Goal: Transaction & Acquisition: Book appointment/travel/reservation

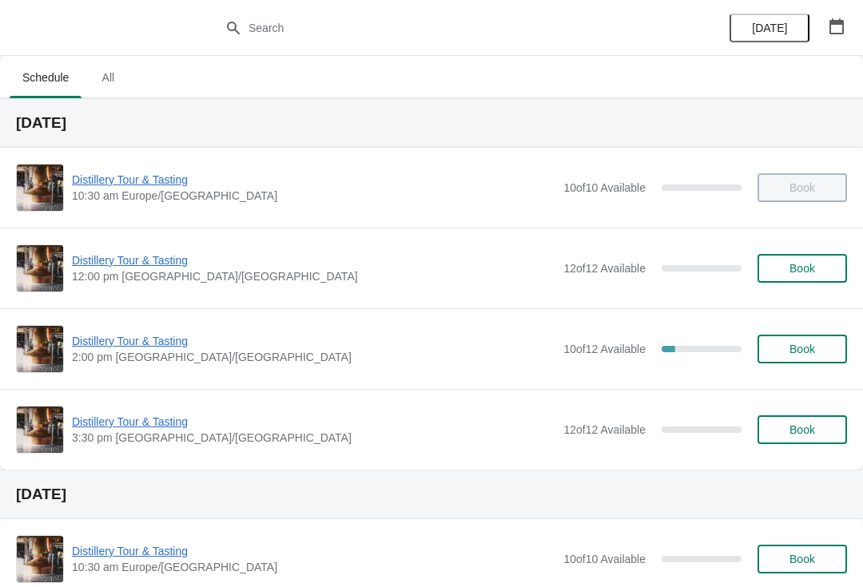
click at [807, 269] on span "Book" at bounding box center [802, 268] width 26 height 13
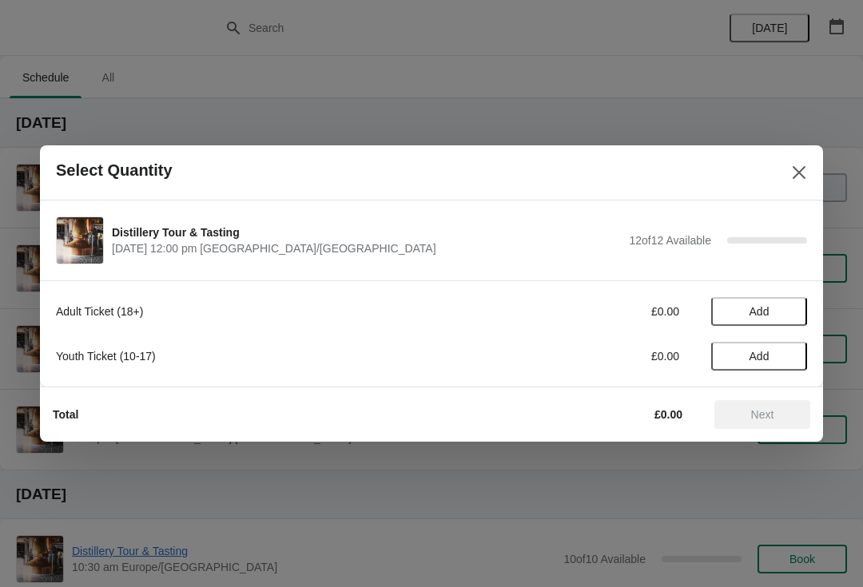
click at [773, 304] on button "Add" at bounding box center [759, 311] width 96 height 29
click at [785, 317] on icon at bounding box center [786, 312] width 17 height 17
click at [767, 406] on button "Next" at bounding box center [762, 414] width 96 height 29
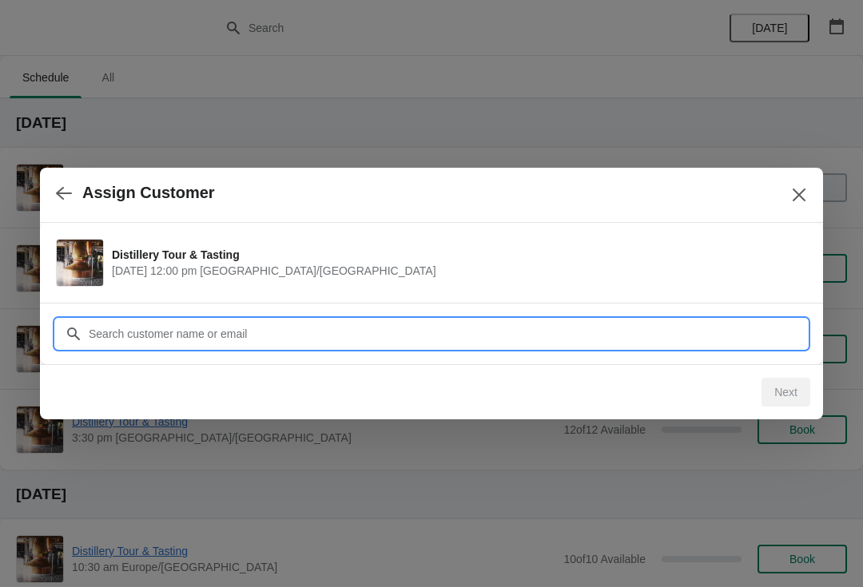
click at [254, 336] on input "Customer" at bounding box center [447, 334] width 719 height 29
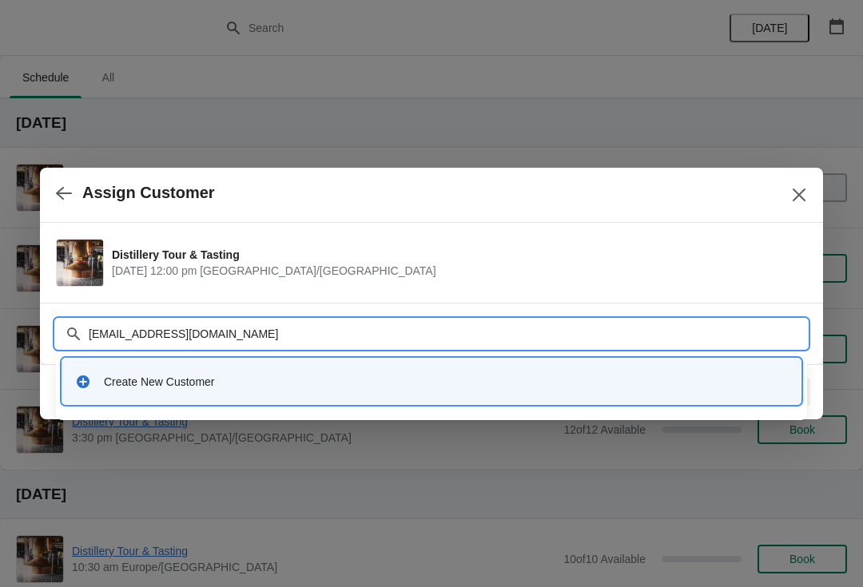
click at [259, 326] on input "[EMAIL_ADDRESS][DOMAIN_NAME]" at bounding box center [447, 334] width 719 height 29
click at [286, 338] on input "[EMAIL_ADDRESS][DOMAIN_NAME]" at bounding box center [447, 334] width 719 height 29
click at [157, 343] on input "[EMAIL_ADDRESS][DOMAIN_NAME]" at bounding box center [447, 334] width 719 height 29
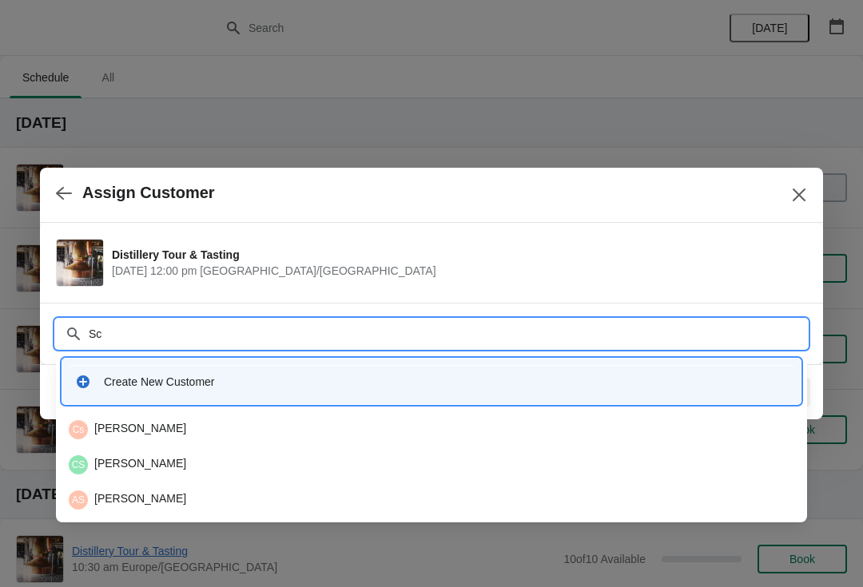
type input "S"
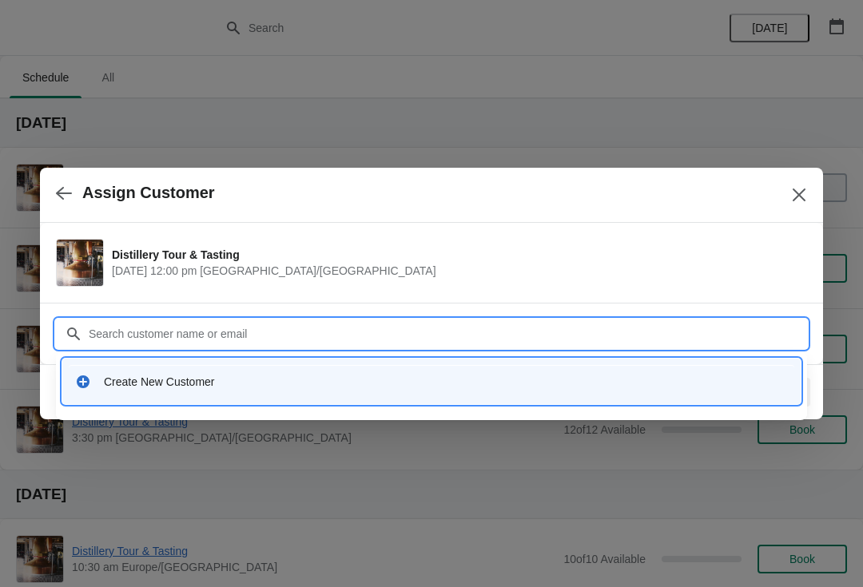
click at [790, 192] on button "Close" at bounding box center [798, 195] width 29 height 29
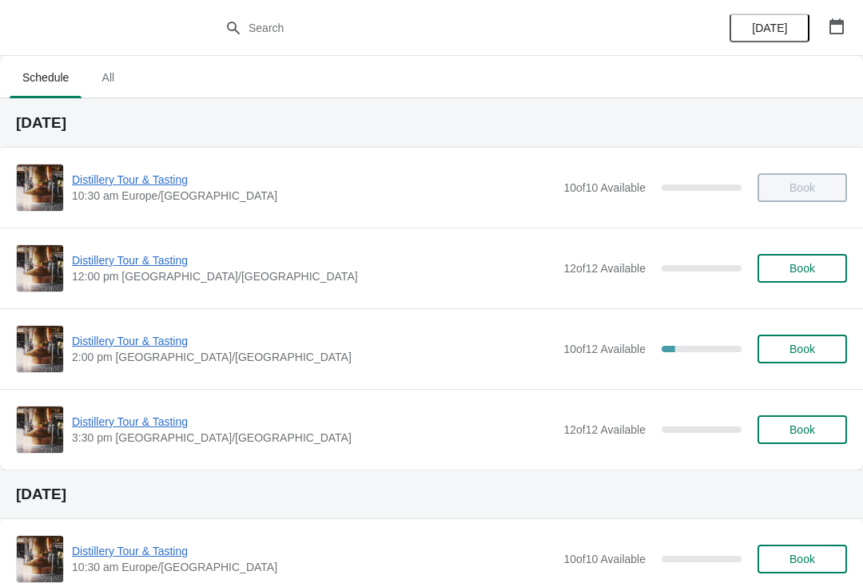
click at [133, 263] on span "Distillery Tour & Tasting" at bounding box center [313, 260] width 483 height 16
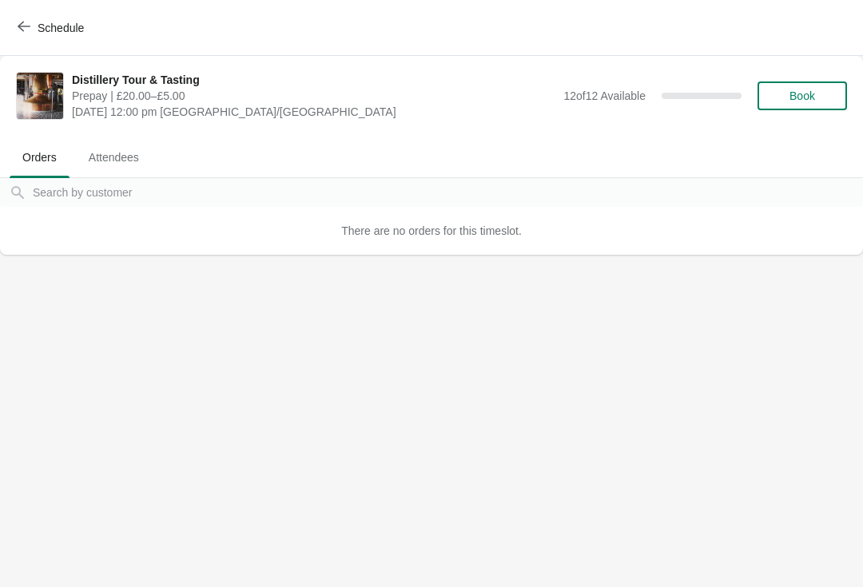
click at [808, 91] on span "Book" at bounding box center [802, 95] width 26 height 13
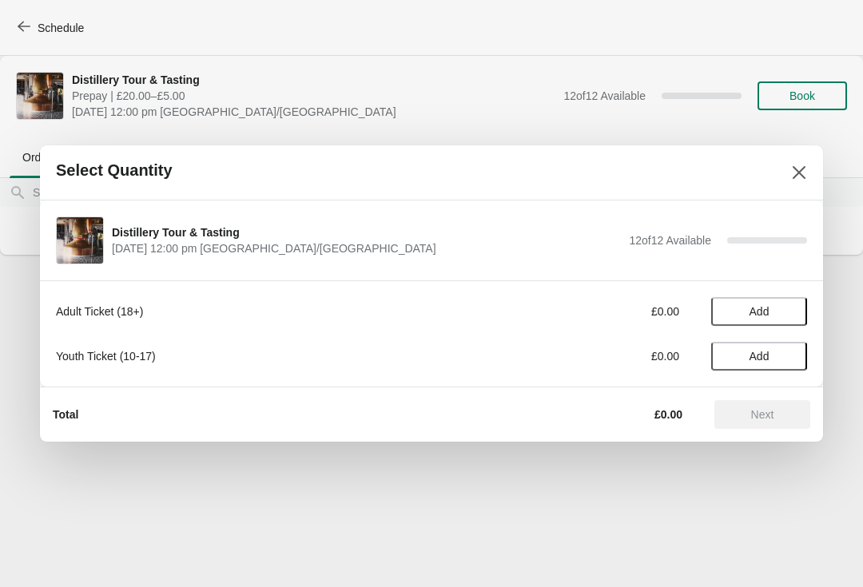
click at [774, 311] on span "Add" at bounding box center [758, 311] width 67 height 13
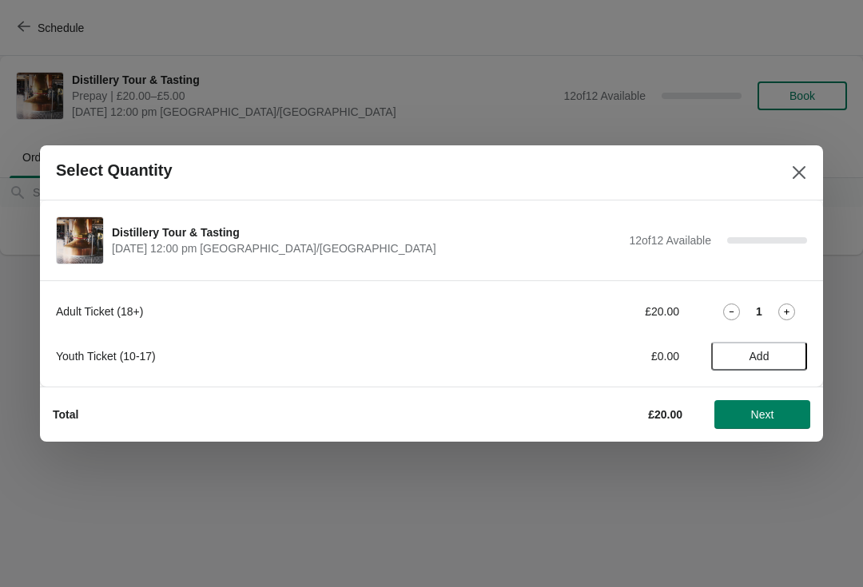
click at [786, 310] on icon at bounding box center [787, 312] width 6 height 6
click at [765, 415] on span "Next" at bounding box center [762, 414] width 23 height 13
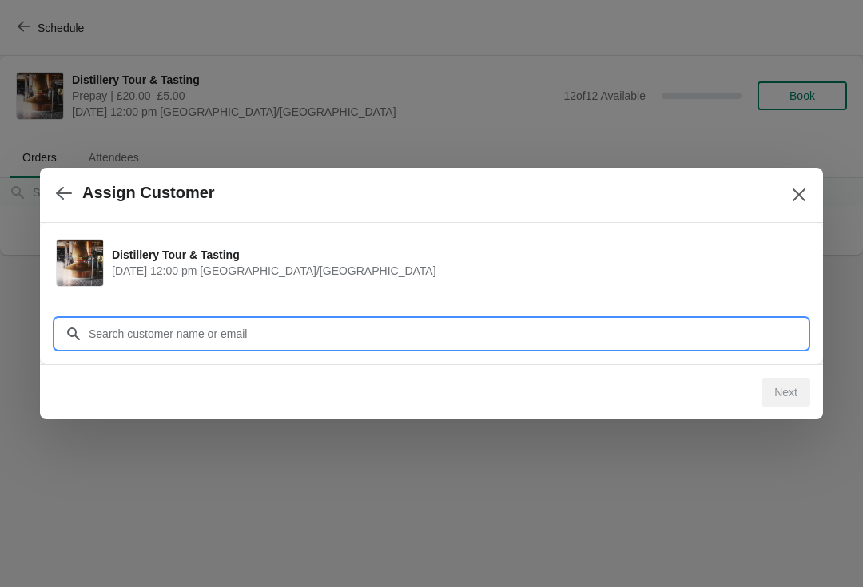
click at [153, 332] on input "Customer" at bounding box center [447, 334] width 719 height 29
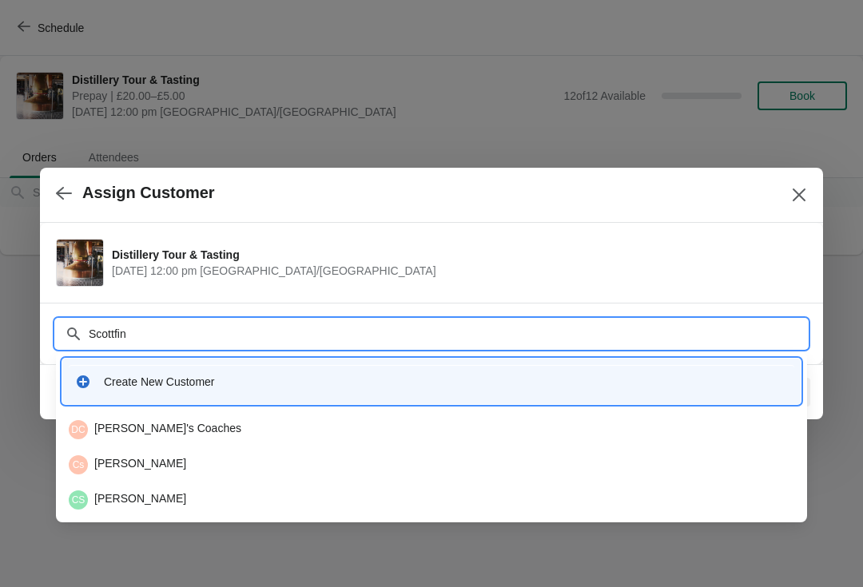
type input "Scottfinl"
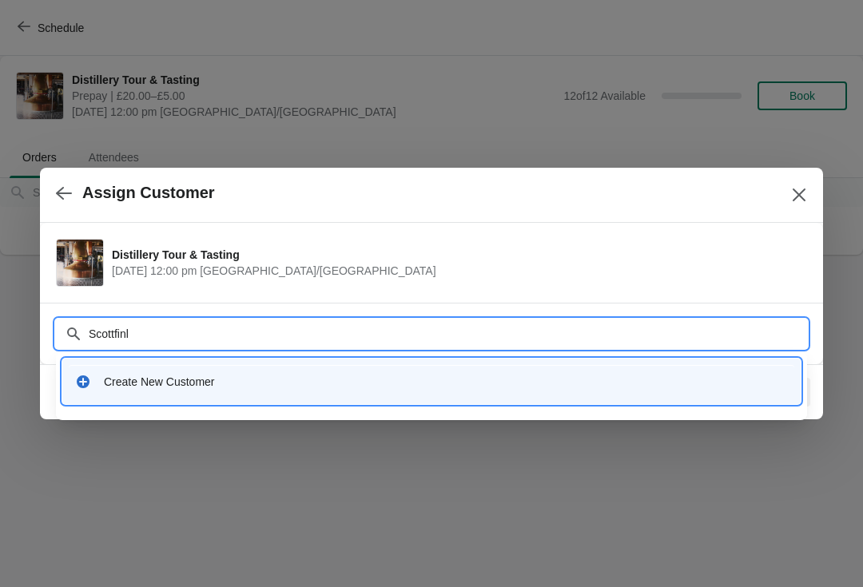
click at [514, 399] on div "Create New Customer" at bounding box center [431, 382] width 738 height 46
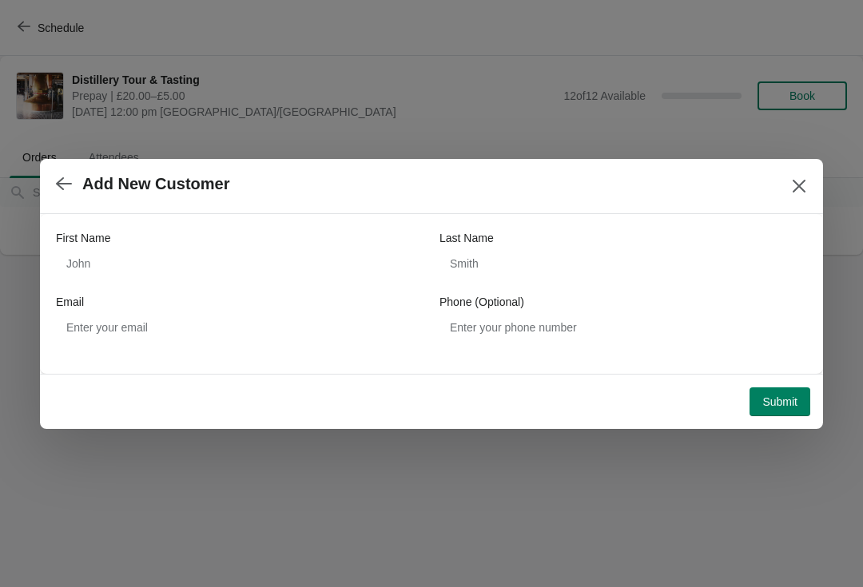
click at [786, 192] on button "Close" at bounding box center [798, 186] width 29 height 29
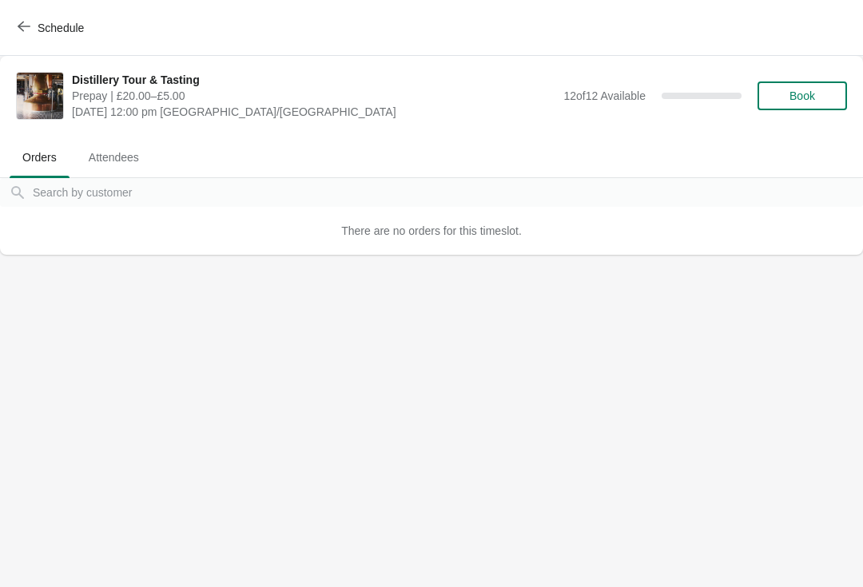
click at [817, 99] on span "Book" at bounding box center [802, 95] width 61 height 13
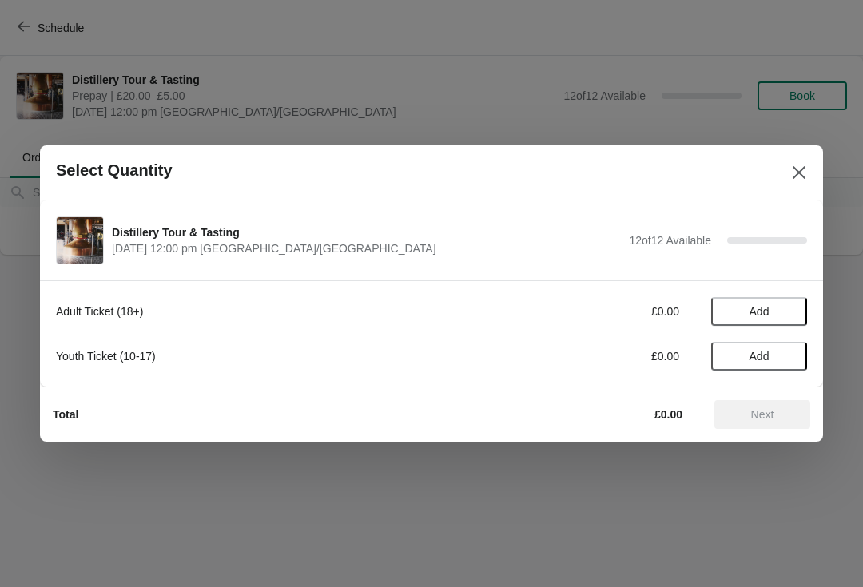
click at [772, 310] on span "Add" at bounding box center [758, 311] width 67 height 13
click at [784, 314] on icon at bounding box center [786, 312] width 17 height 17
click at [769, 414] on span "Next" at bounding box center [762, 414] width 23 height 13
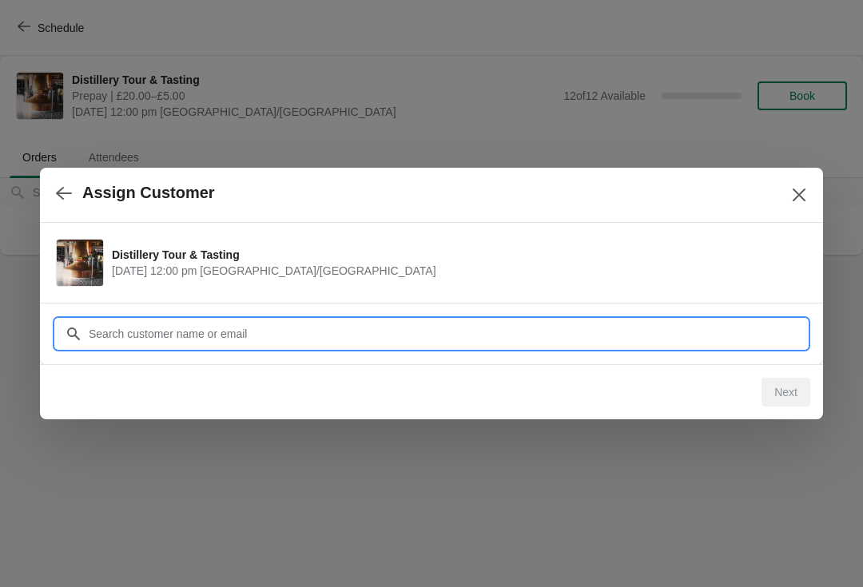
click at [339, 328] on input "Customer" at bounding box center [447, 334] width 719 height 29
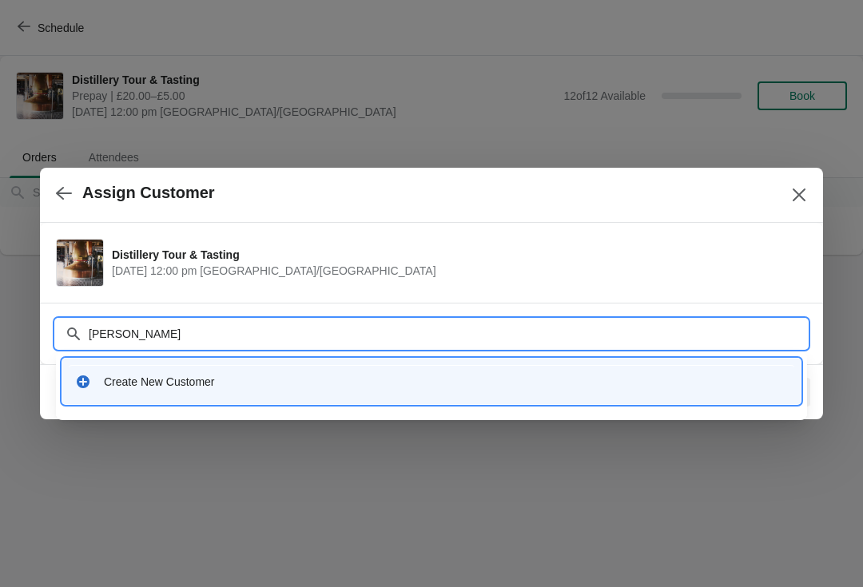
type input "Scott Findlater"
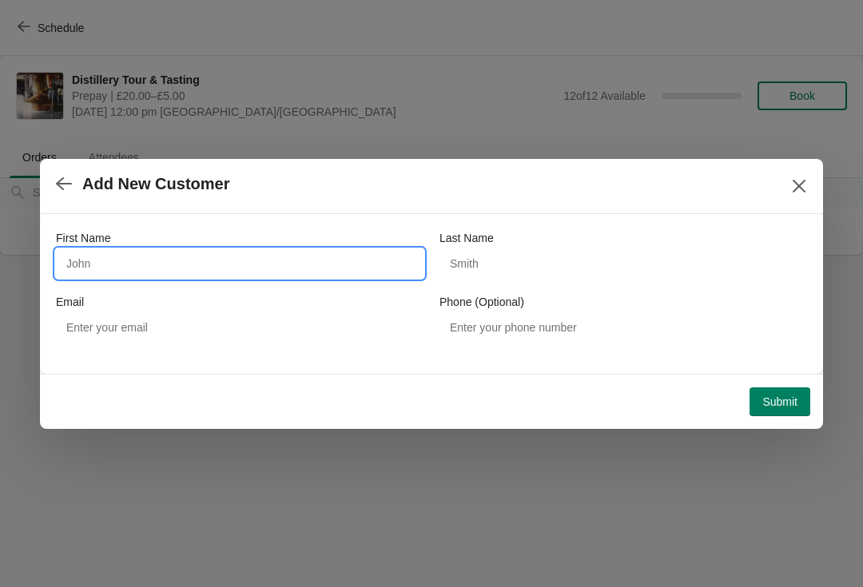
click at [194, 265] on input "First Name" at bounding box center [239, 263] width 367 height 29
type input "[PERSON_NAME]"
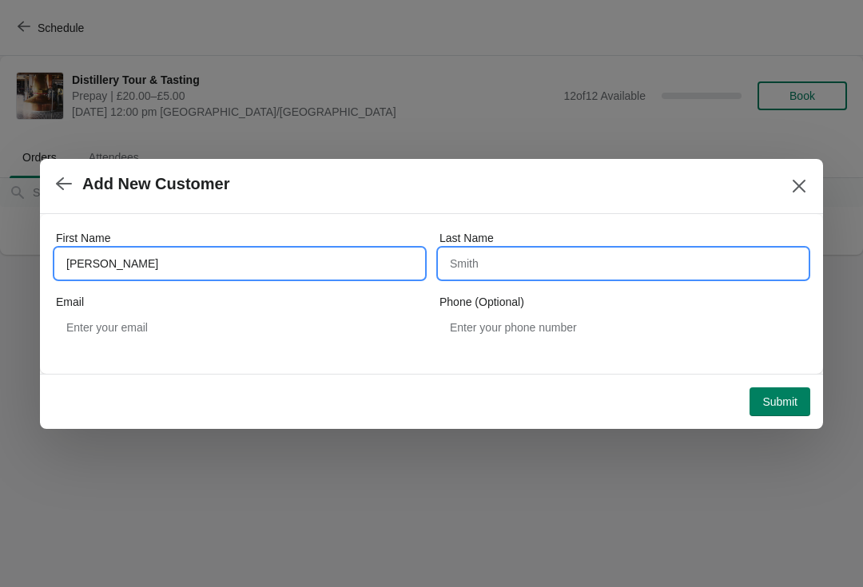
click at [475, 264] on input "Last Name" at bounding box center [622, 263] width 367 height 29
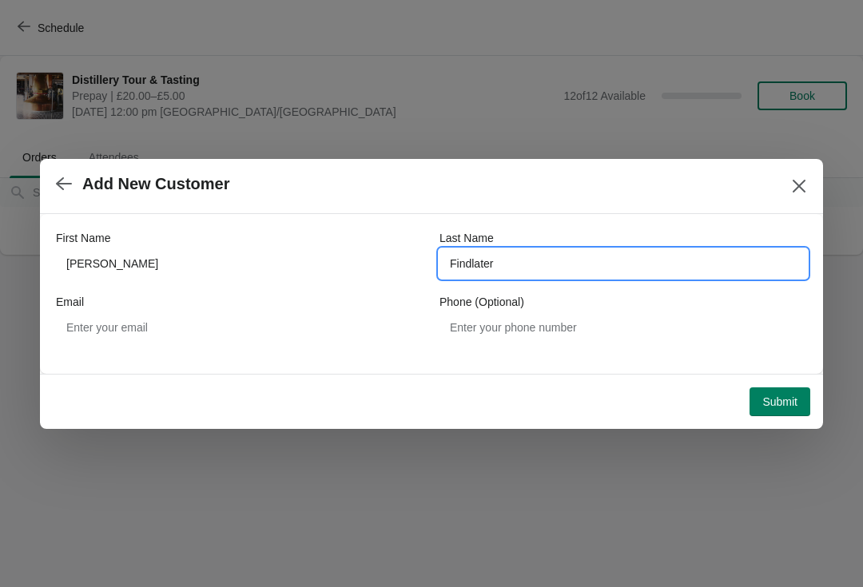
type input "Findlater"
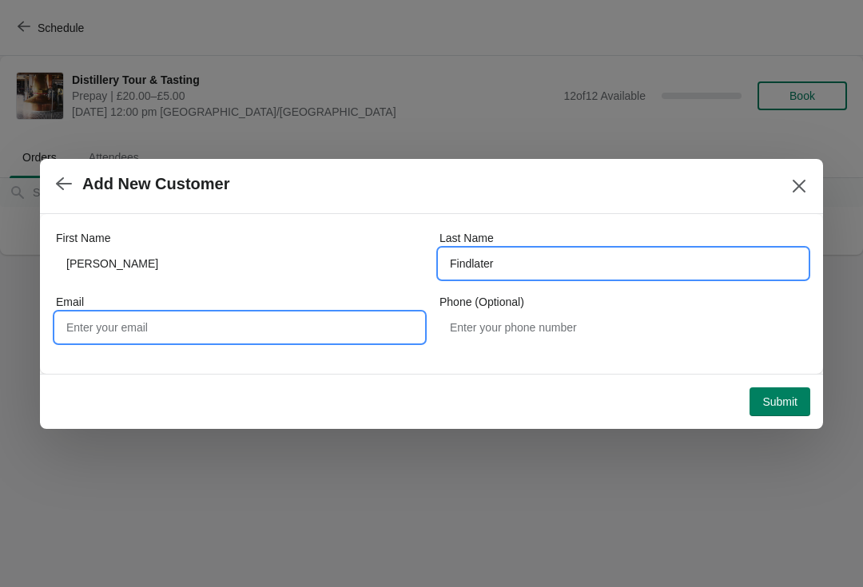
click at [151, 332] on input "Email" at bounding box center [239, 327] width 367 height 29
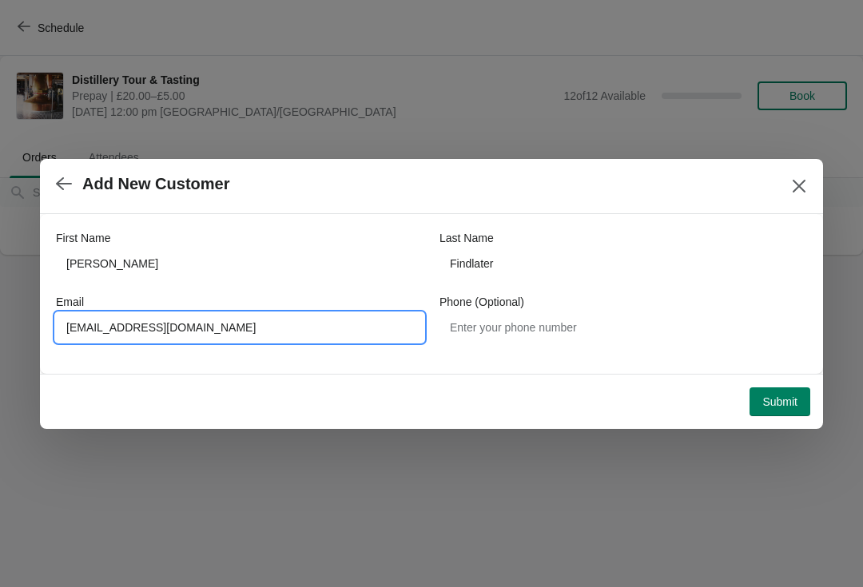
type input "[EMAIL_ADDRESS][DOMAIN_NAME]"
click at [789, 403] on span "Submit" at bounding box center [779, 401] width 35 height 13
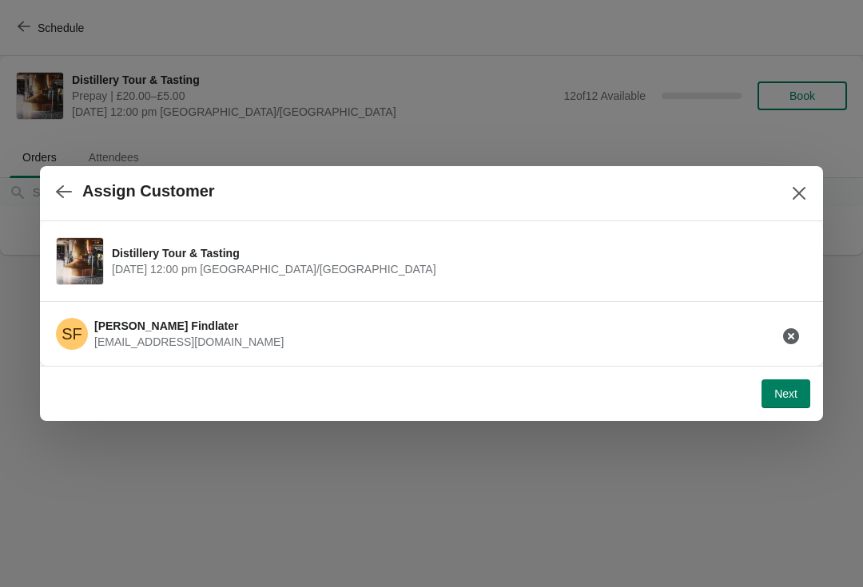
click at [793, 395] on span "Next" at bounding box center [785, 393] width 23 height 13
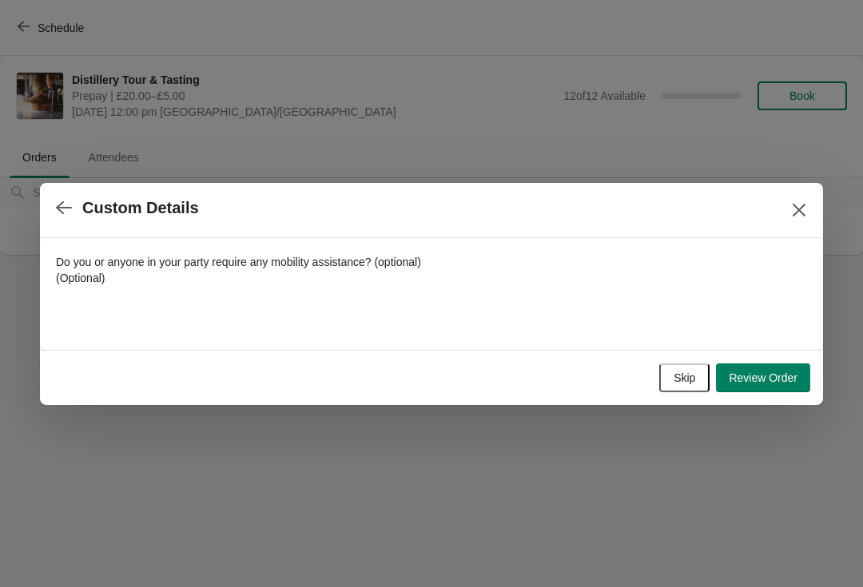
click at [773, 381] on span "Review Order" at bounding box center [763, 377] width 69 height 13
